Goal: Task Accomplishment & Management: Manage account settings

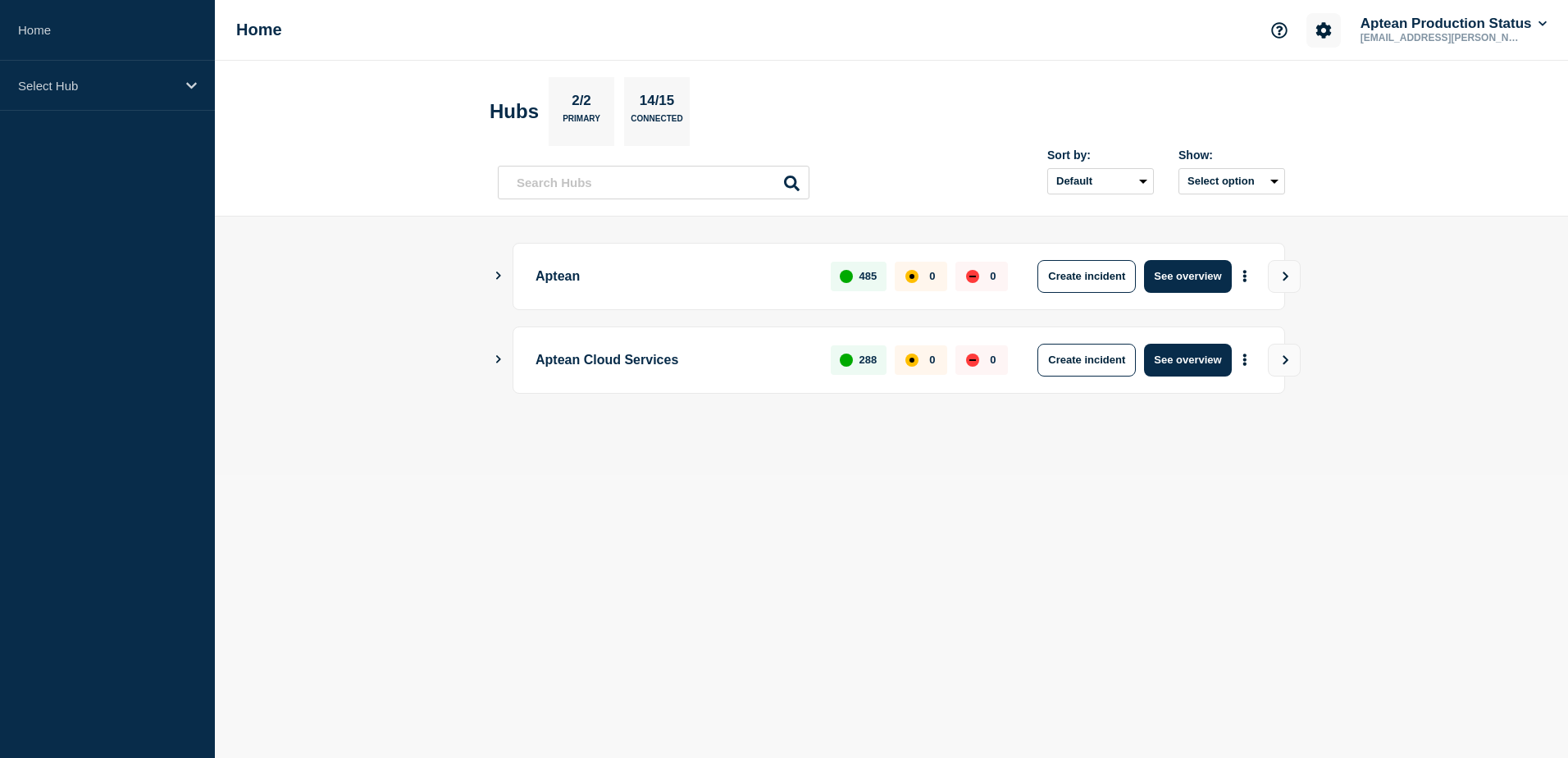
click at [1310, 27] on button "Account settings" at bounding box center [1323, 30] width 35 height 35
click at [1302, 99] on link "Team Members" at bounding box center [1324, 96] width 84 height 14
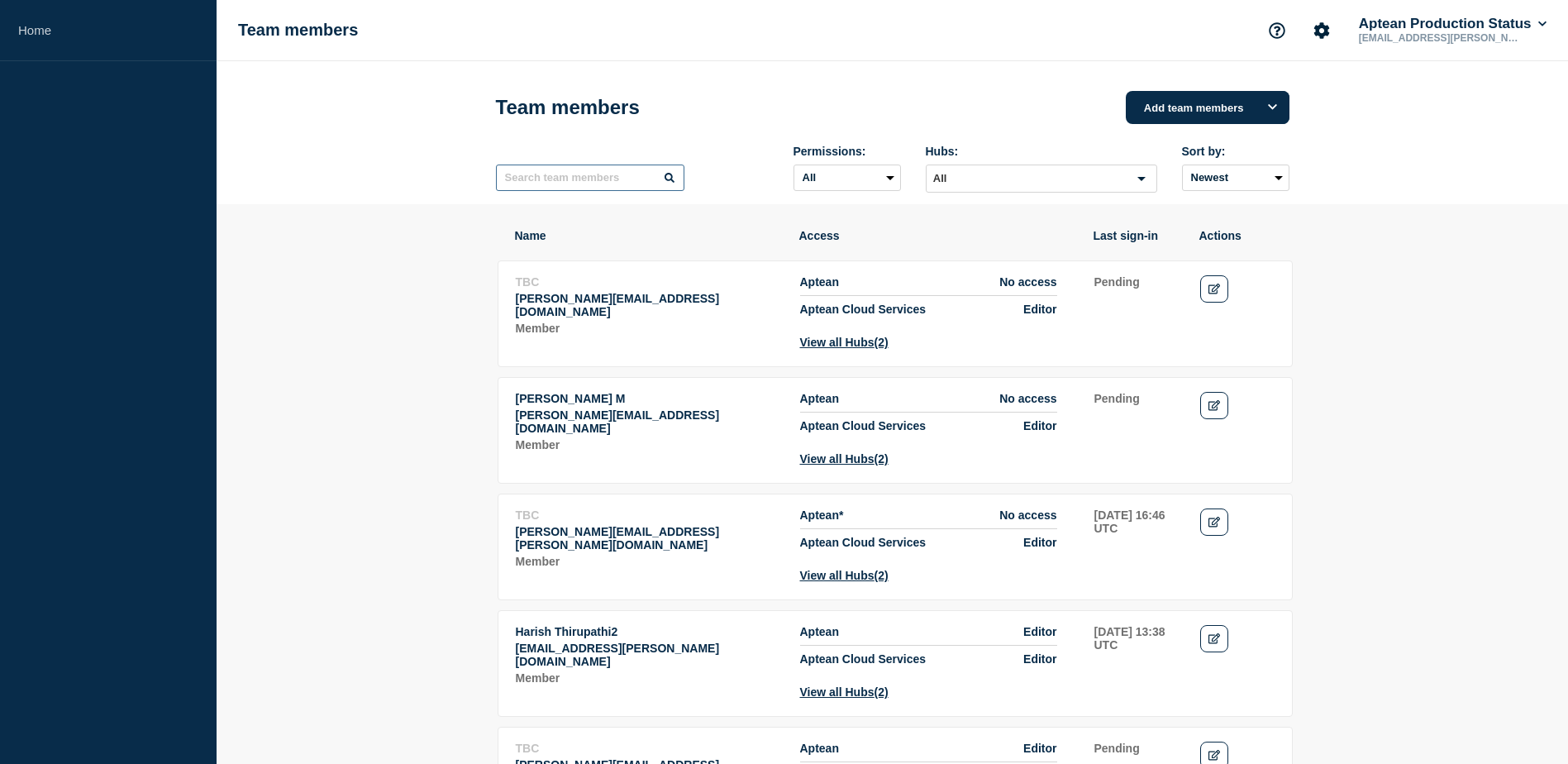
click at [602, 185] on input "text" at bounding box center [591, 177] width 189 height 26
type input "[PERSON_NAME]"
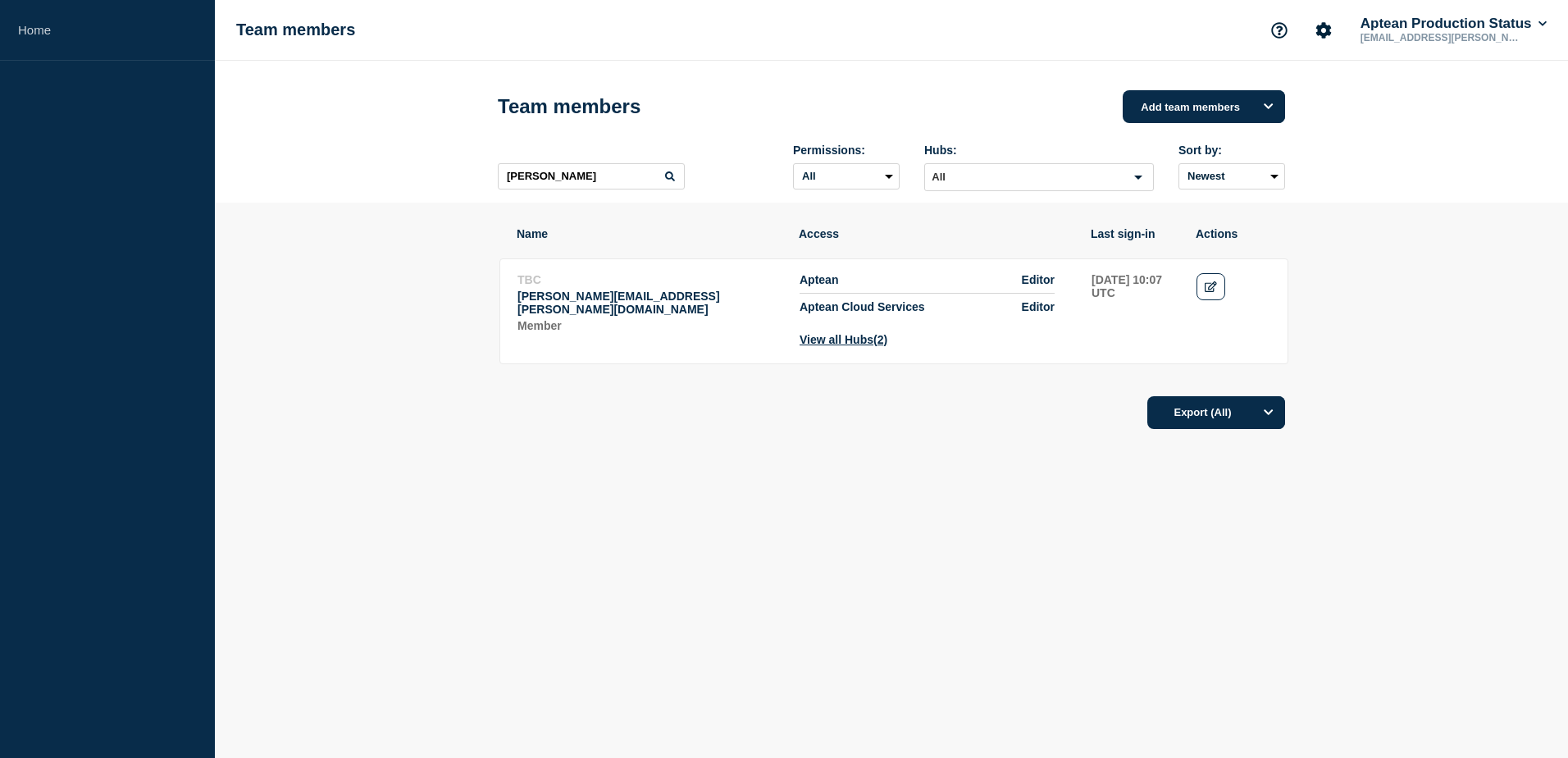
drag, startPoint x: 1211, startPoint y: 290, endPoint x: 747, endPoint y: 373, distance: 471.4
click at [1211, 290] on icon "Edit" at bounding box center [1210, 286] width 12 height 10
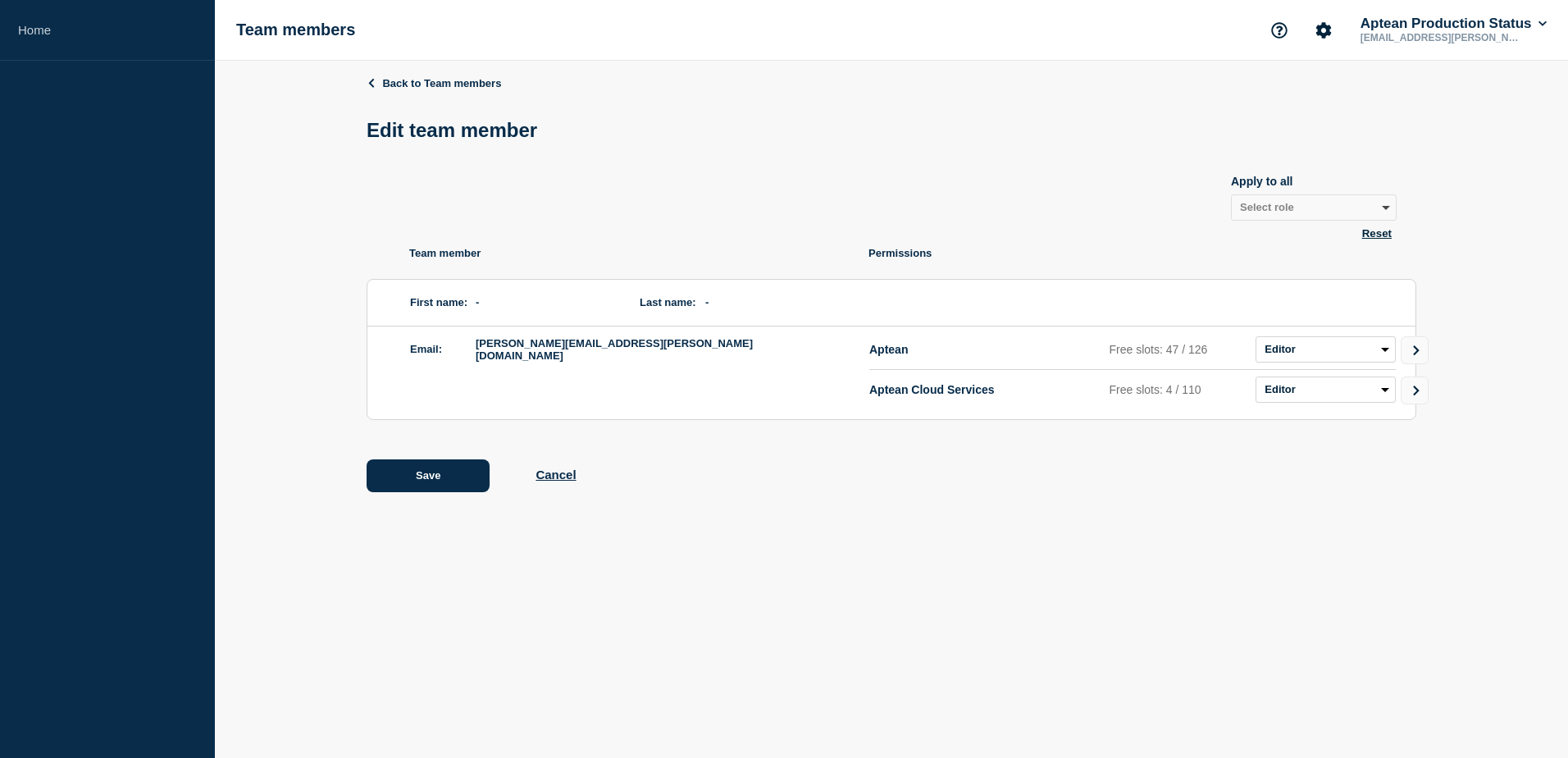
click at [1340, 336] on li "Aptean Free slots: 47 / 126 Admin Manager Editor No access" at bounding box center [1132, 349] width 527 height 40
click at [1343, 348] on select "Admin Manager Editor No access" at bounding box center [1326, 349] width 140 height 26
select select "1"
click at [1256, 340] on select "Admin Manager Editor No access" at bounding box center [1326, 349] width 140 height 26
click at [1416, 353] on icon "Go to Connected Hubs" at bounding box center [1416, 350] width 6 height 10
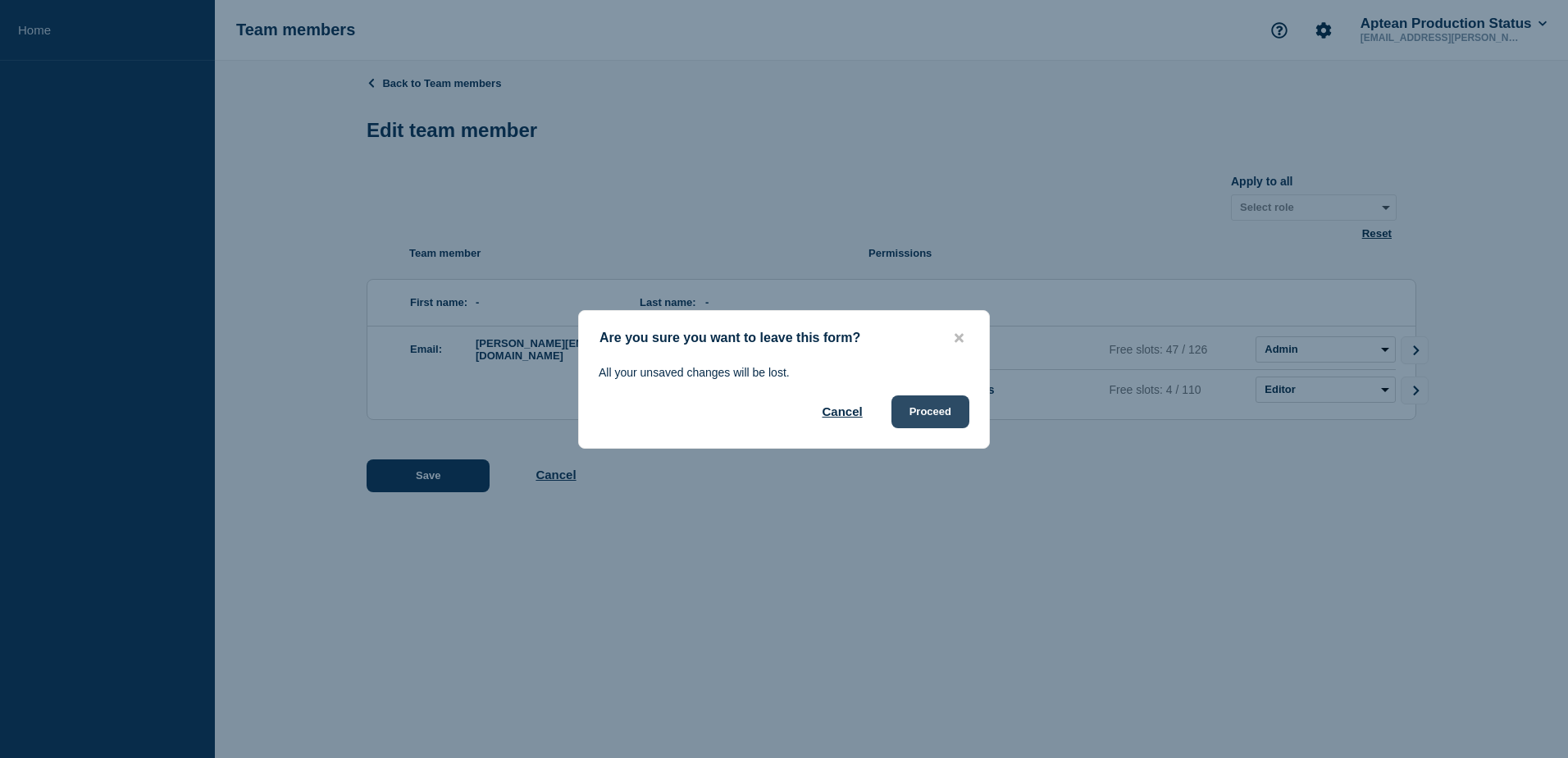
click at [918, 417] on button "Proceed" at bounding box center [930, 411] width 78 height 33
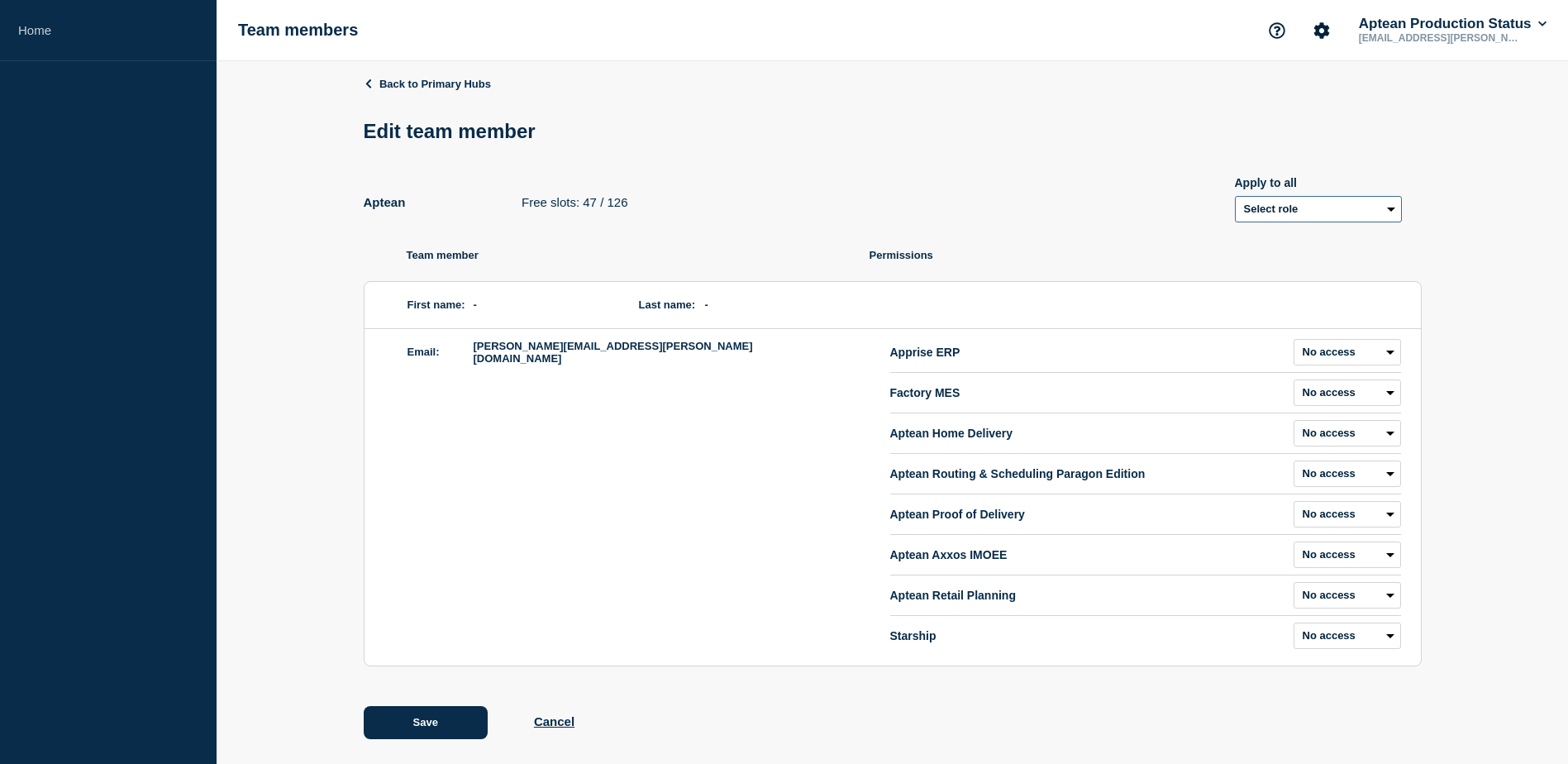
click at [1326, 208] on select "Select role Admin Manager Editor" at bounding box center [1318, 209] width 167 height 26
select select "1"
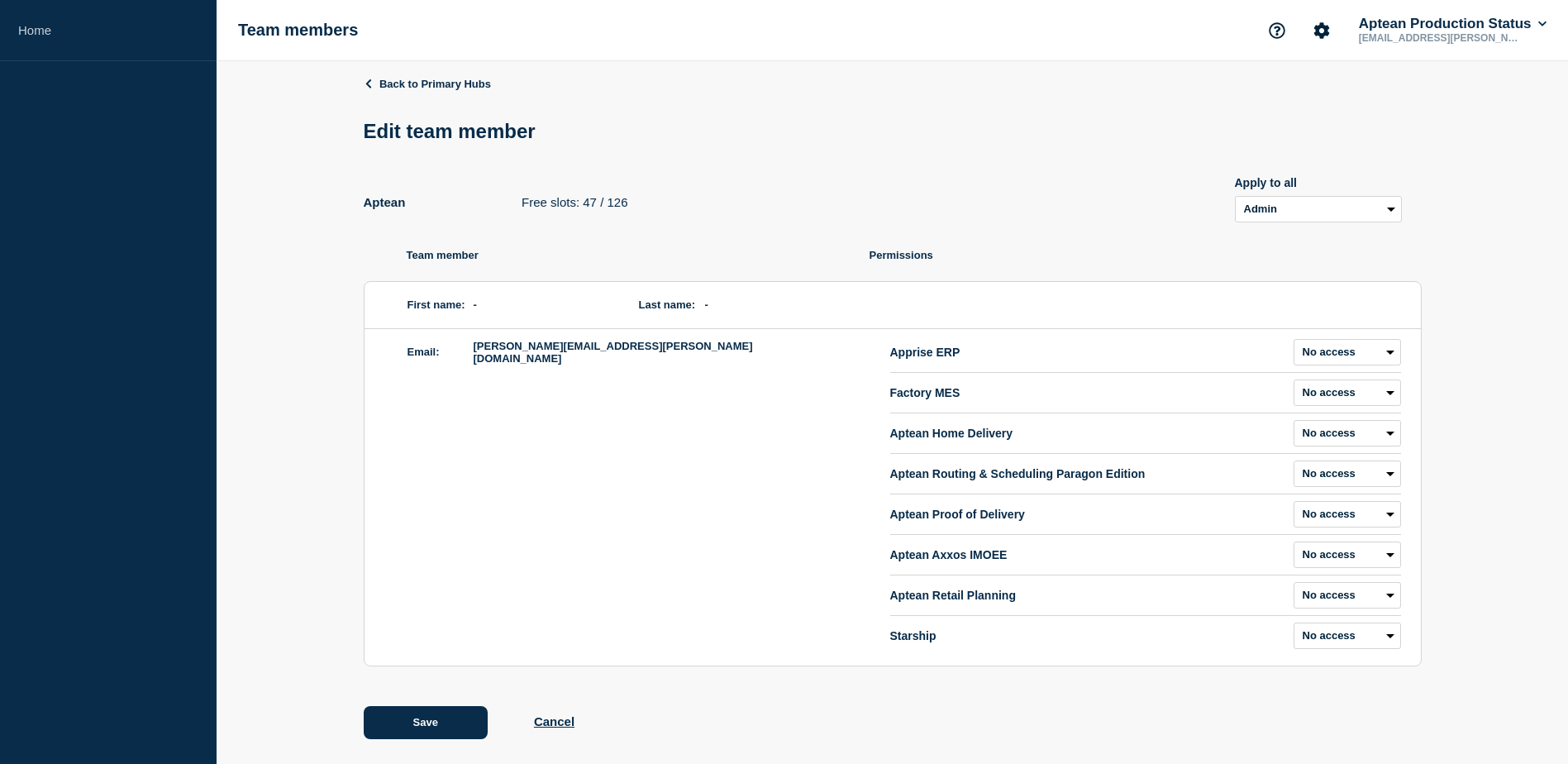
select select "1"
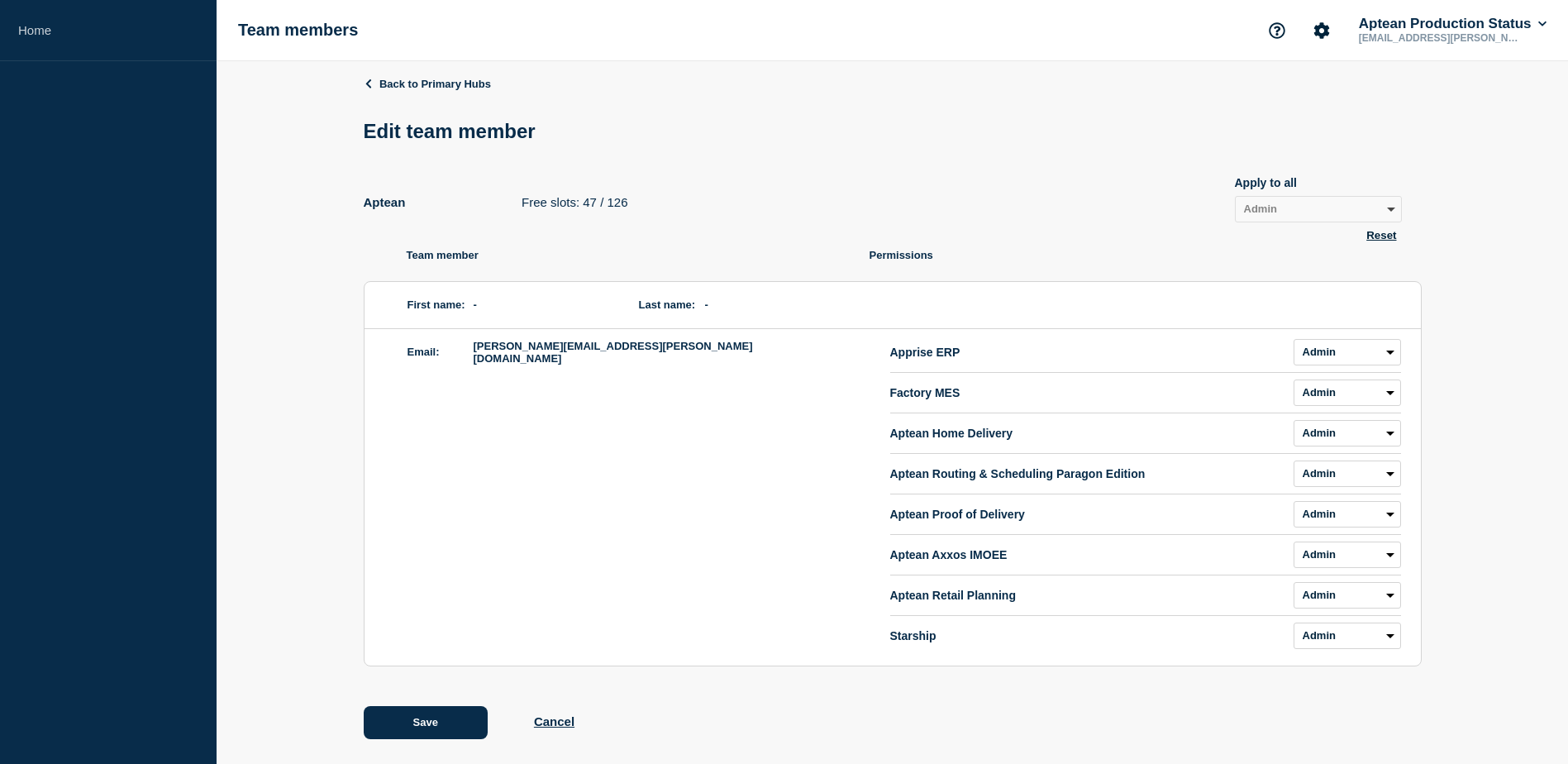
click at [1167, 253] on p "Permissions" at bounding box center [1145, 255] width 552 height 12
click at [415, 724] on button "Save" at bounding box center [425, 722] width 124 height 33
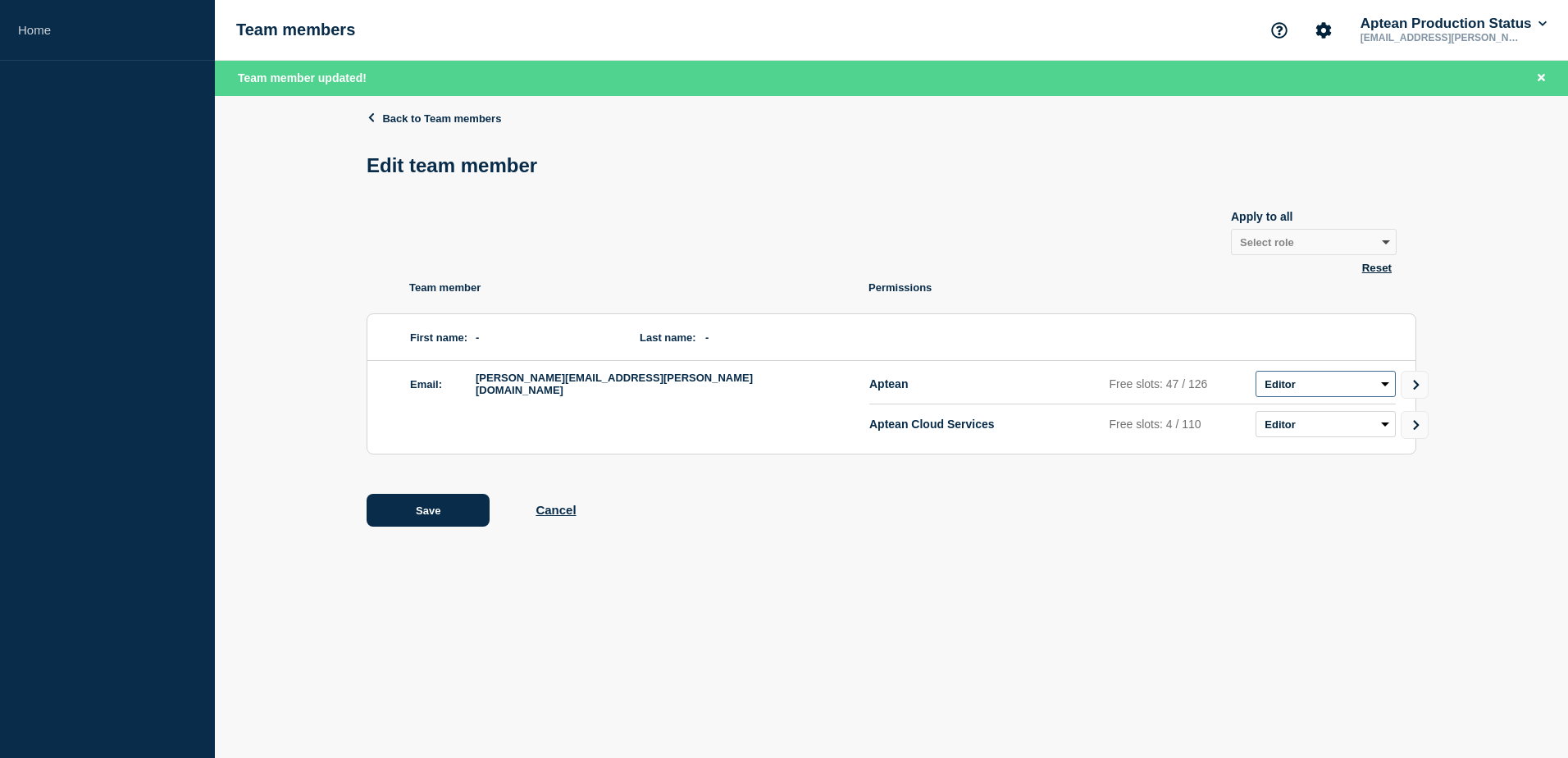
click at [1366, 379] on select "Admin Manager Editor No access" at bounding box center [1326, 384] width 140 height 26
select select "1"
click at [1256, 374] on select "Admin Manager Editor No access" at bounding box center [1326, 384] width 140 height 26
click at [1326, 427] on select "Admin Manager Editor No access" at bounding box center [1326, 424] width 140 height 26
select select "1"
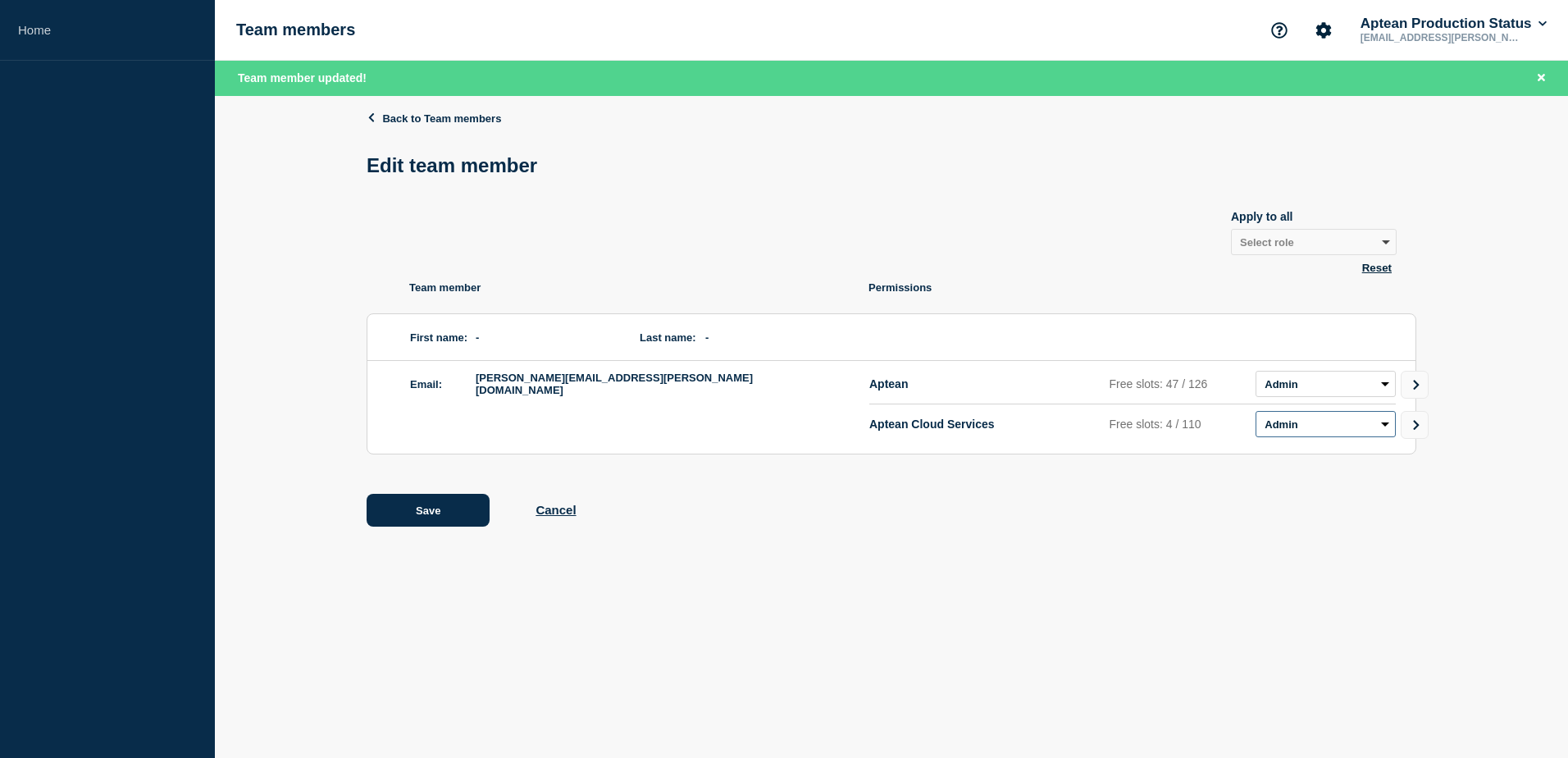
click at [1256, 415] on select "Admin Manager Editor No access" at bounding box center [1326, 424] width 140 height 26
click at [470, 509] on button "Save" at bounding box center [428, 510] width 123 height 33
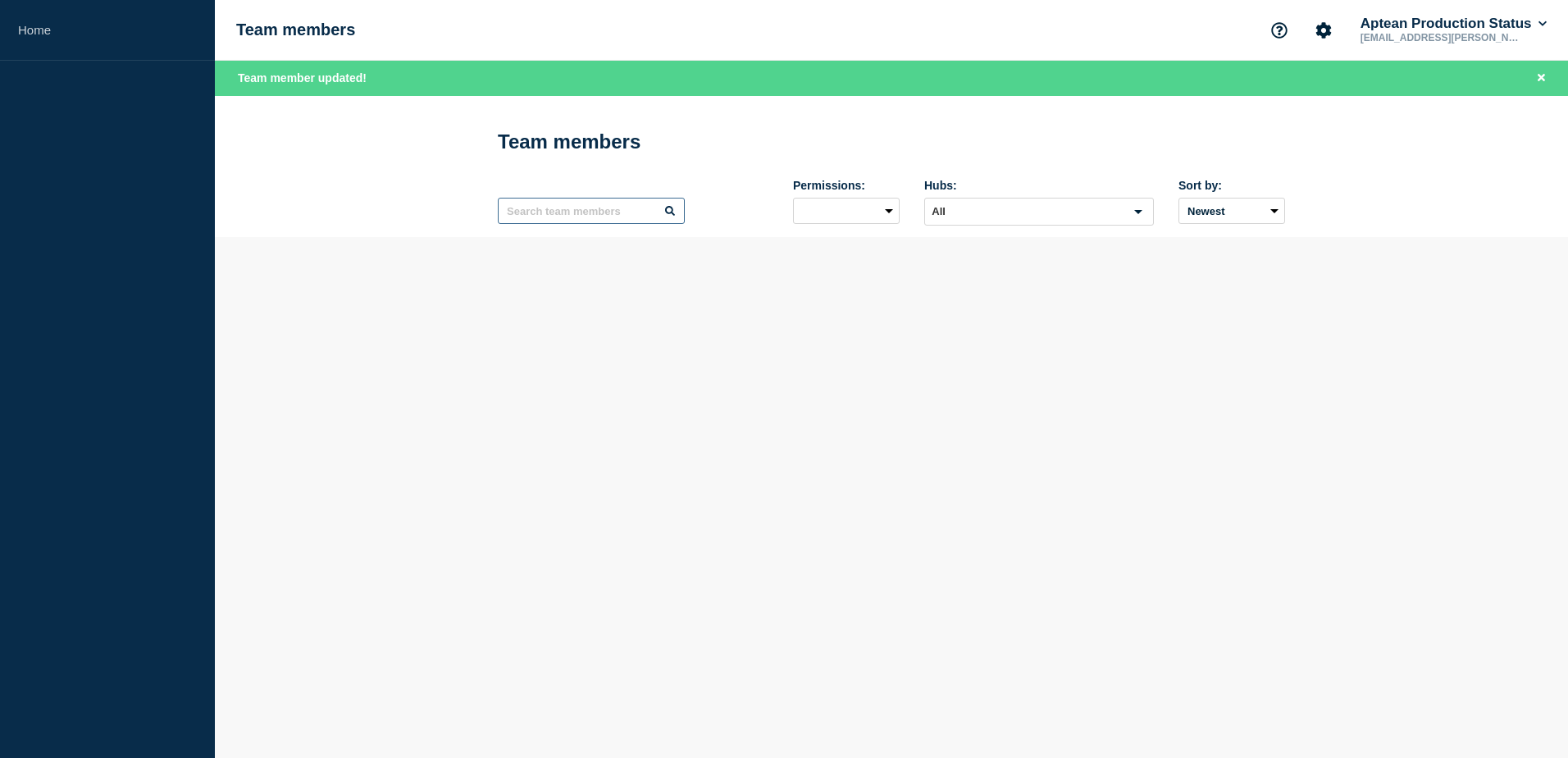
click at [611, 222] on input "text" at bounding box center [591, 211] width 187 height 26
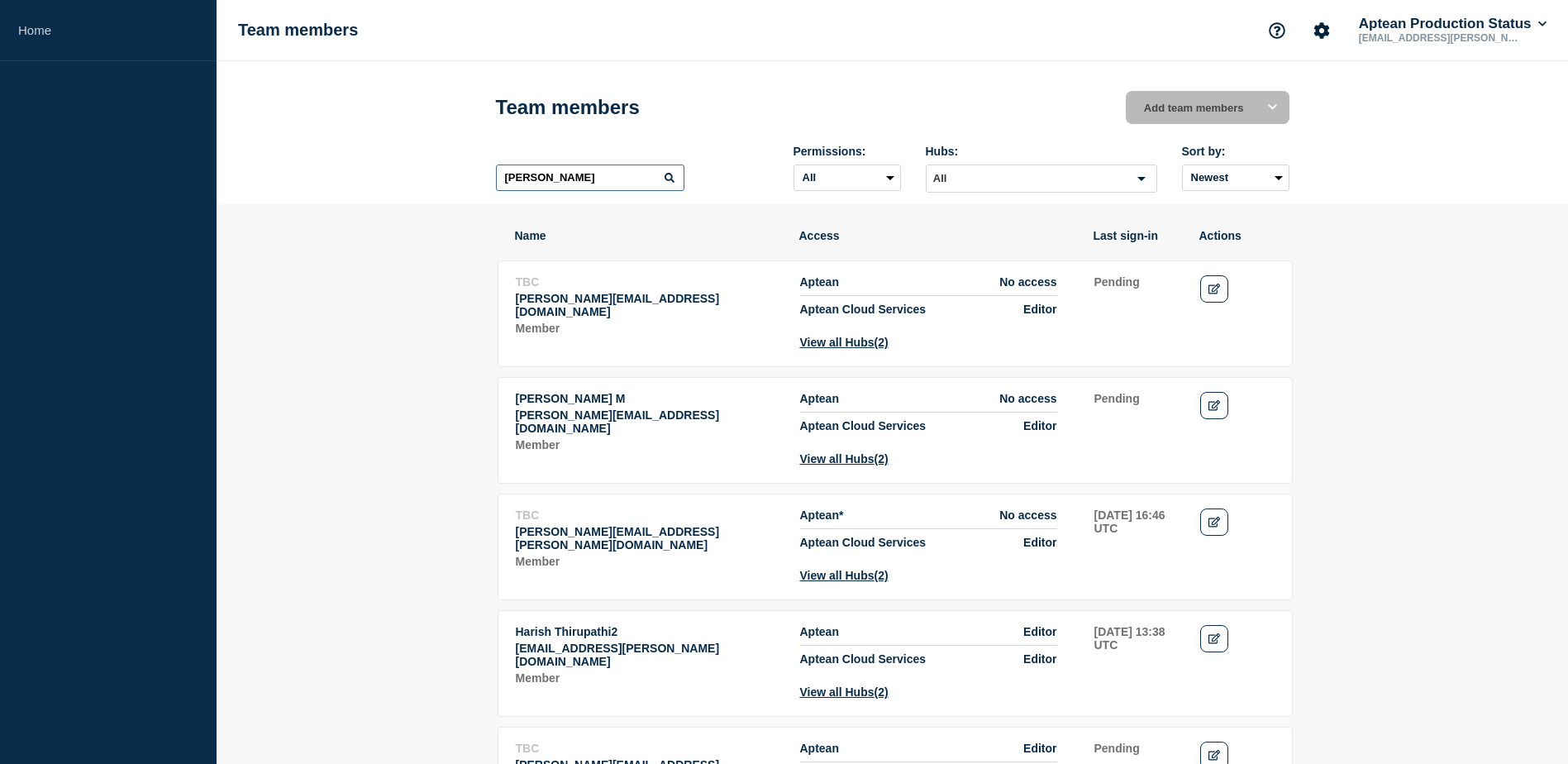
type input "[PERSON_NAME]"
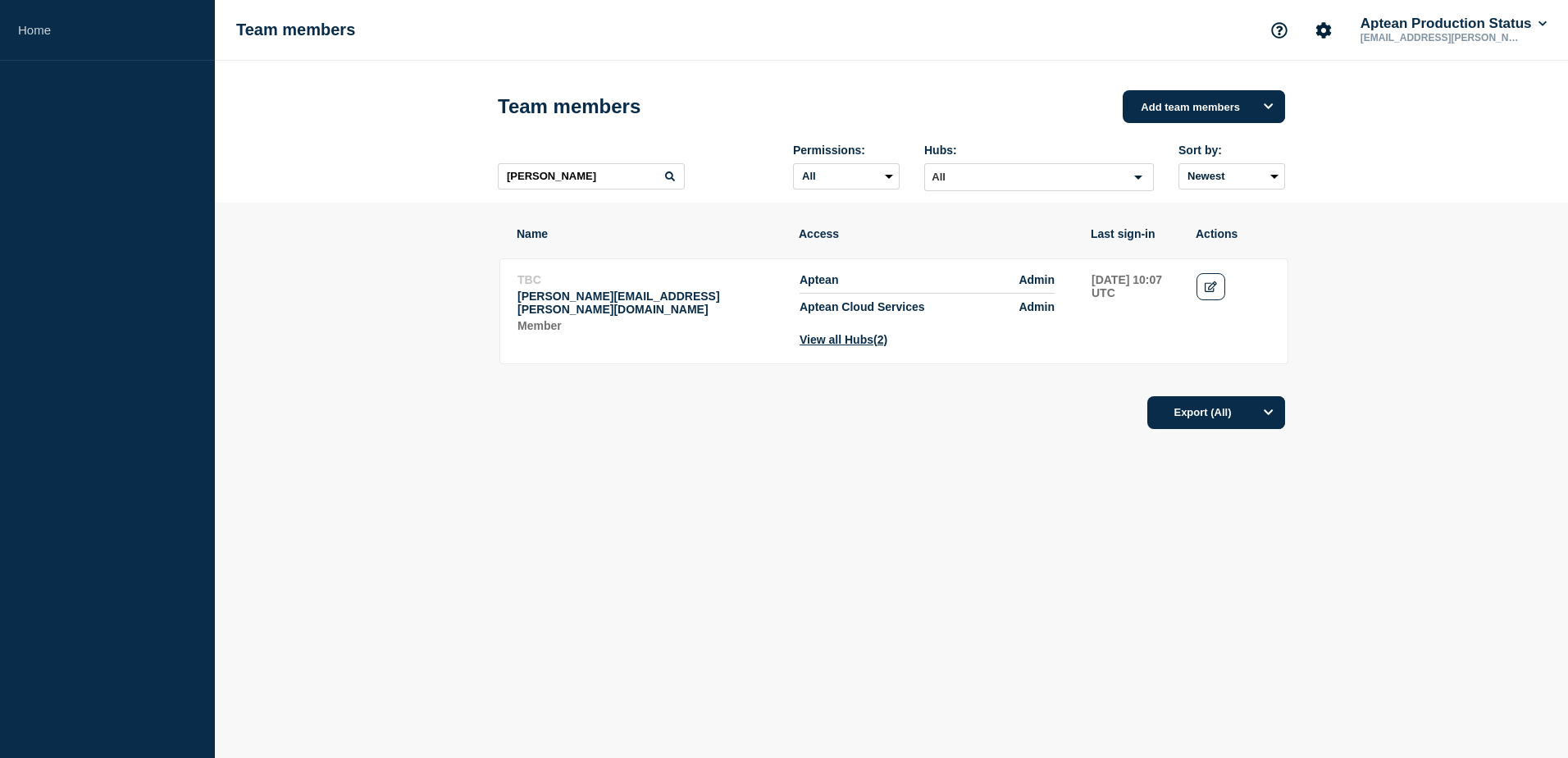
click at [1231, 285] on td "Actions: Edit" at bounding box center [1233, 310] width 76 height 75
click at [860, 346] on button "View all Hubs (2)" at bounding box center [843, 340] width 88 height 13
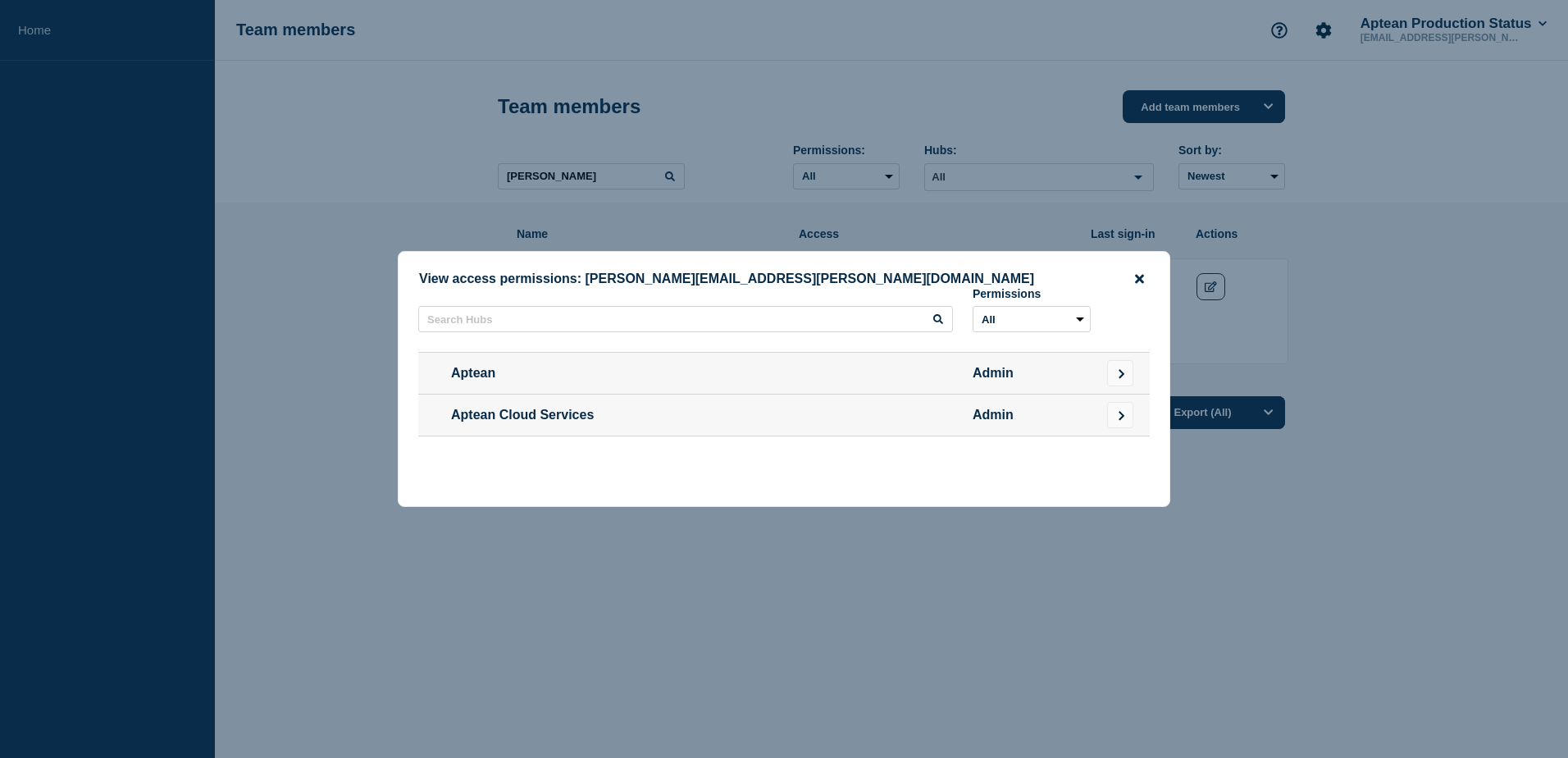
click at [1136, 276] on icon "close button" at bounding box center [1140, 279] width 9 height 13
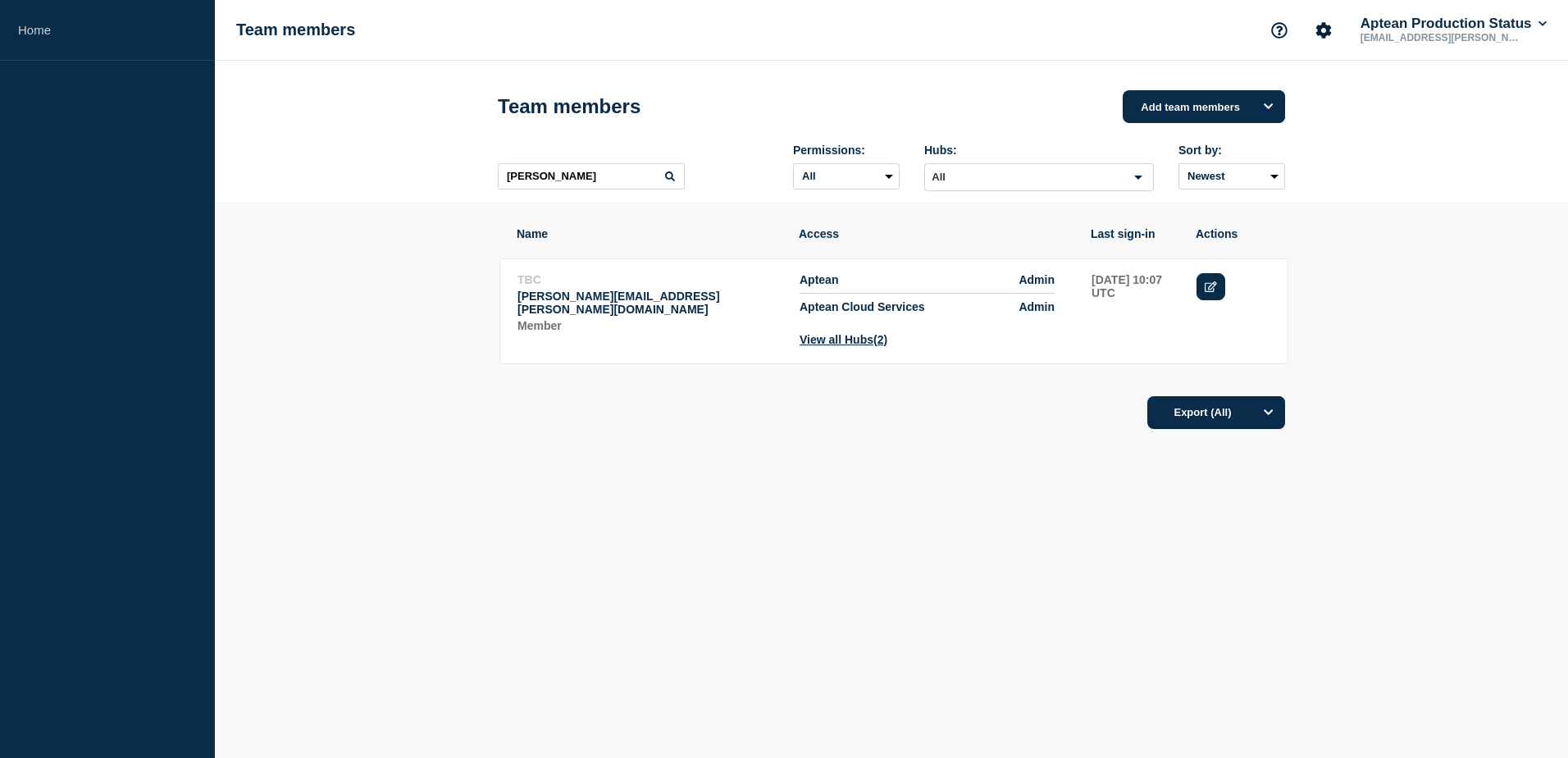
click at [1209, 292] on icon "Edit" at bounding box center [1210, 286] width 12 height 10
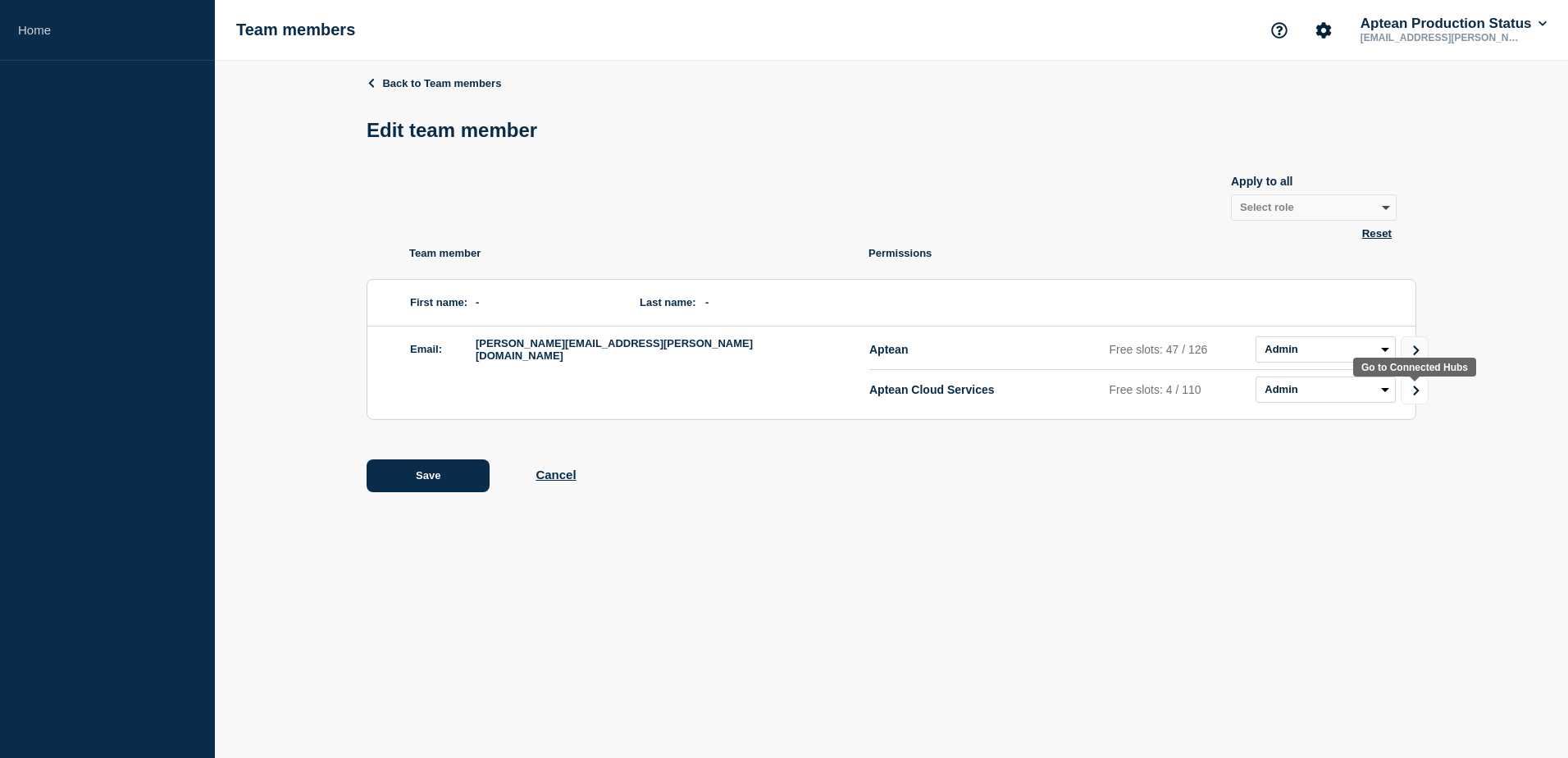
click at [1416, 395] on icon "Go to Connected Hubs" at bounding box center [1416, 390] width 6 height 10
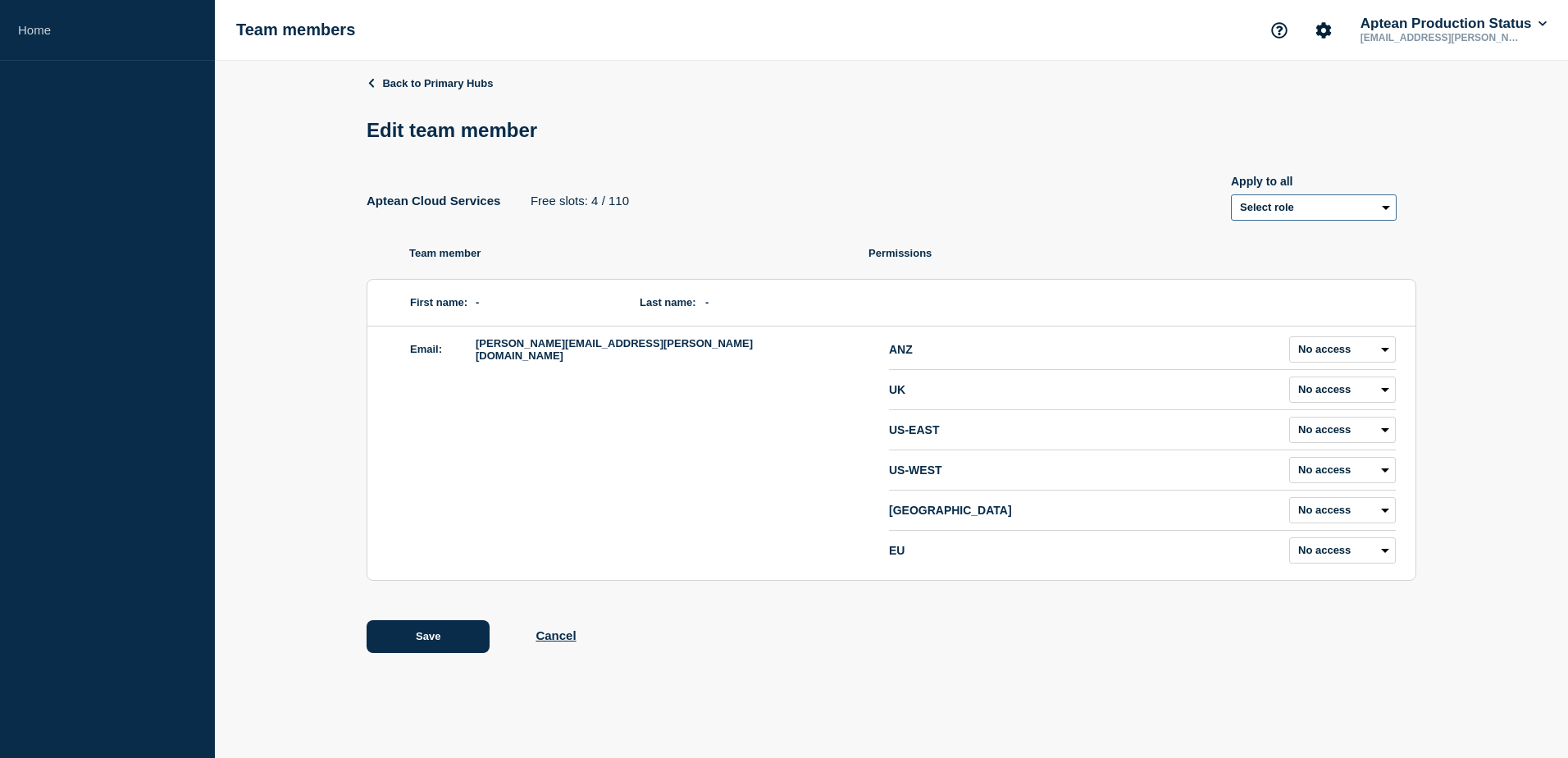
click at [1318, 206] on select "Select role Admin Manager Editor" at bounding box center [1313, 208] width 166 height 26
select select "1"
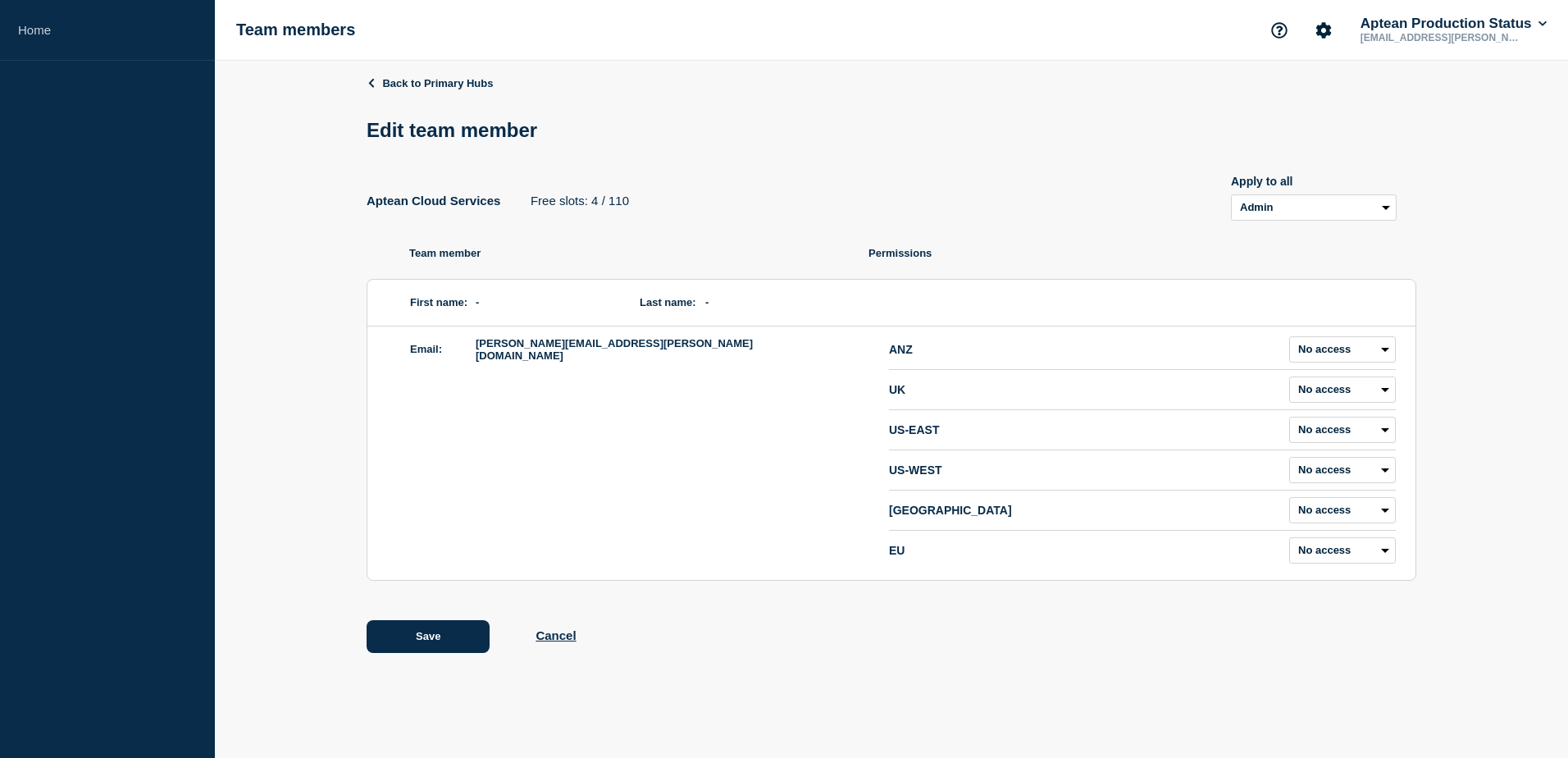
select select "1"
click at [1145, 218] on div "Aptean Cloud Services Free slots: 4 / 110 Apply to all Select role Admin Manage…" at bounding box center [892, 188] width 1050 height 66
click at [428, 641] on button "Save" at bounding box center [428, 636] width 123 height 33
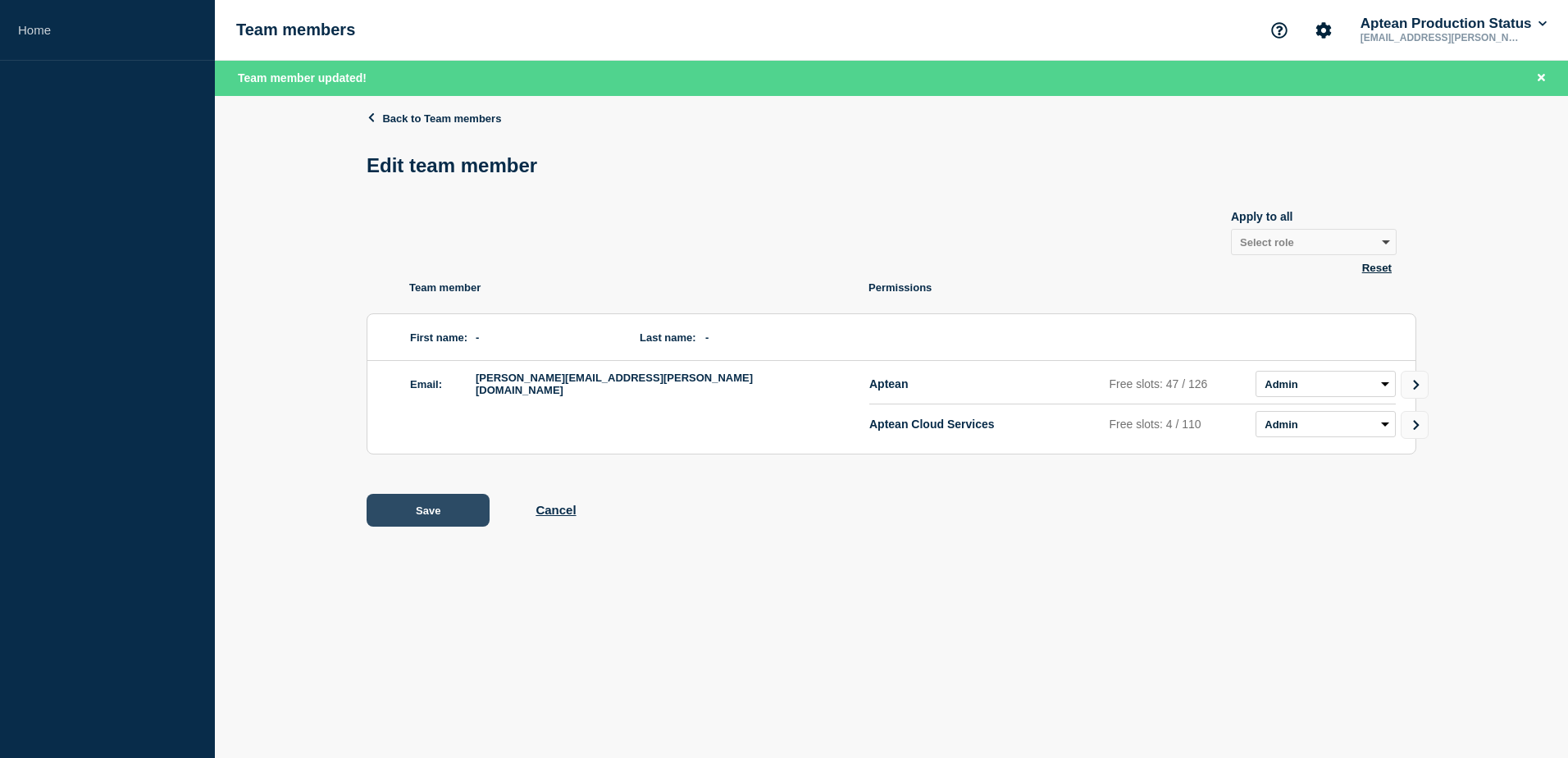
click at [419, 506] on button "Save" at bounding box center [428, 510] width 123 height 33
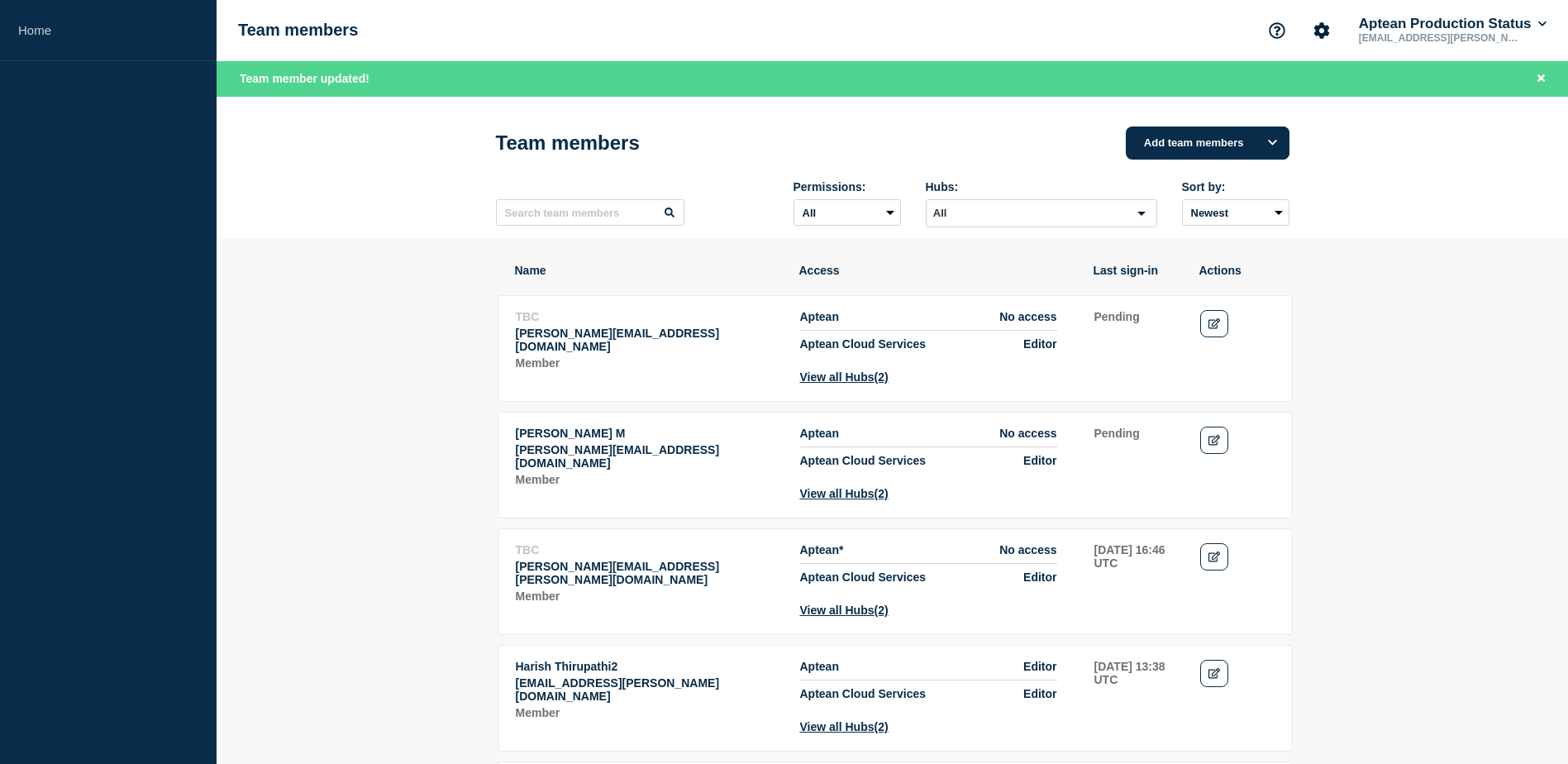
click at [1479, 186] on header "Team members Add team members Permissions: All Admin Manager Editor No access H…" at bounding box center [892, 169] width 1352 height 143
